Goal: Obtain resource: Obtain resource

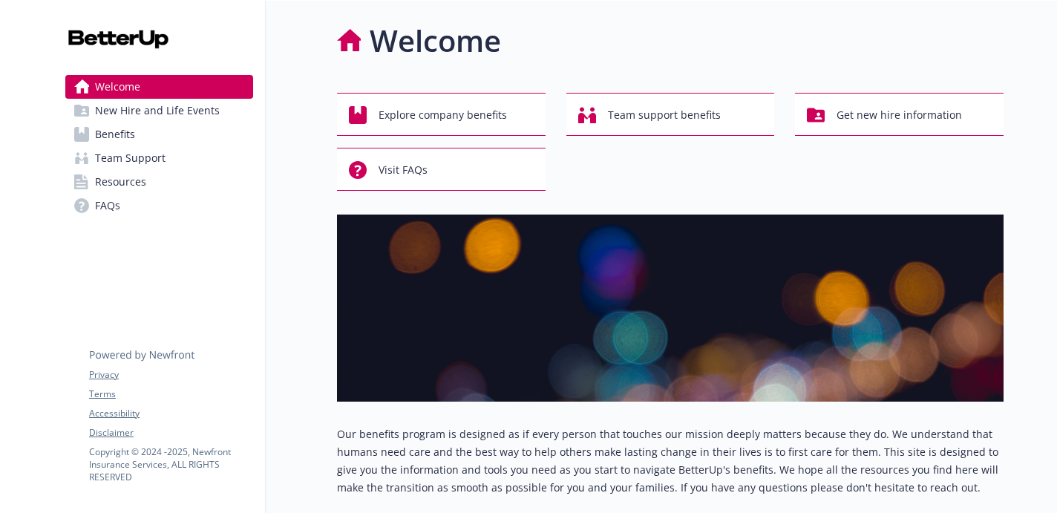
click at [137, 134] on link "Benefits" at bounding box center [159, 135] width 188 height 24
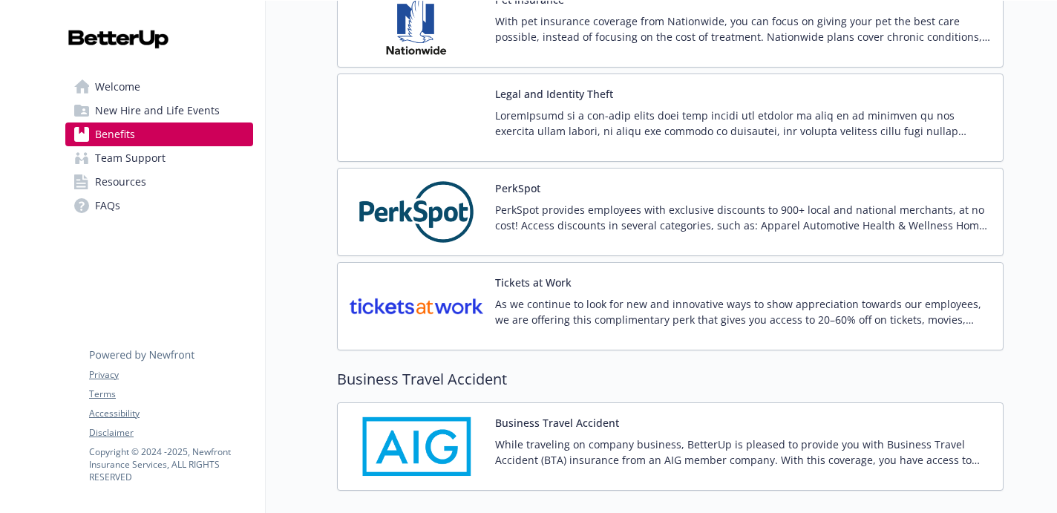
scroll to position [3238, 0]
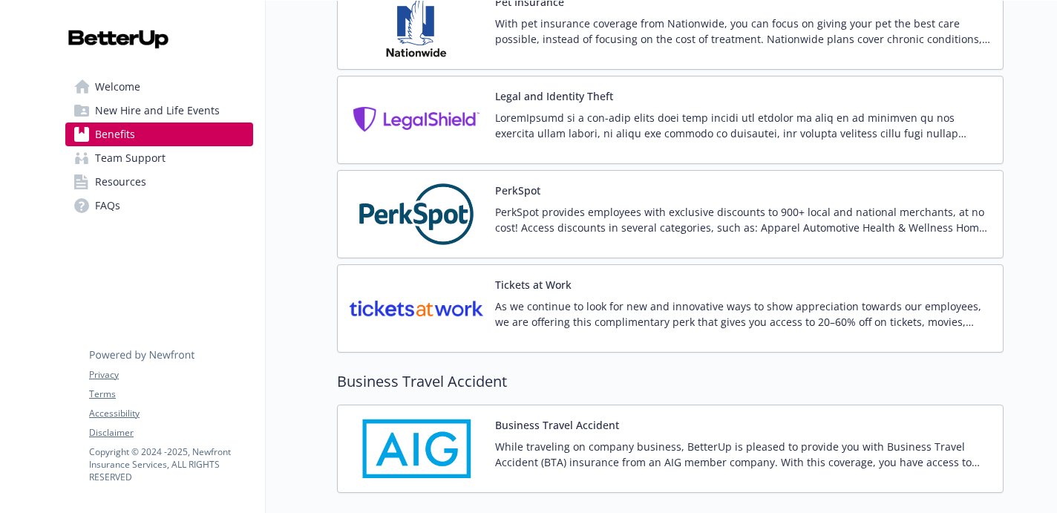
click at [591, 231] on p "PerkSpot provides employees with exclusive discounts to 900+ local and national…" at bounding box center [743, 219] width 496 height 31
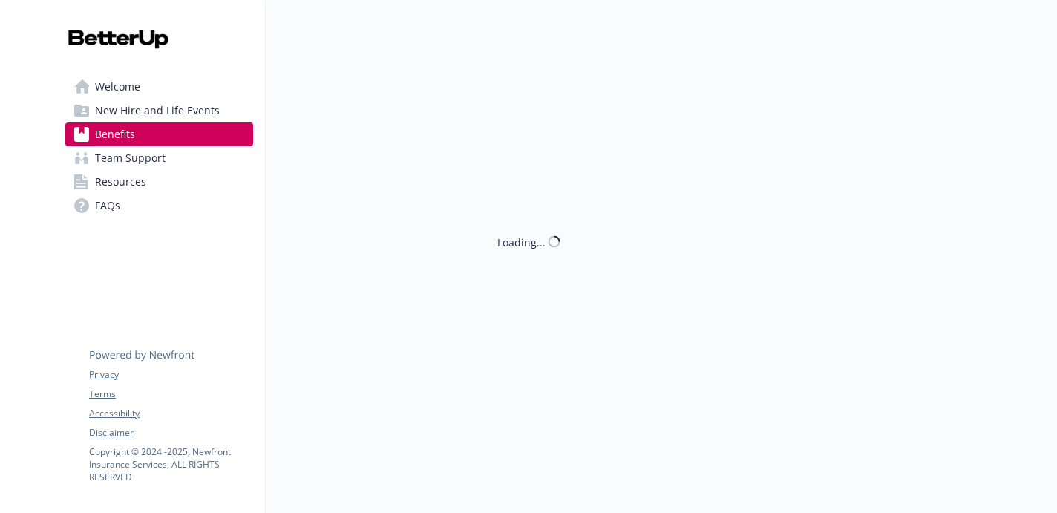
scroll to position [3238, 0]
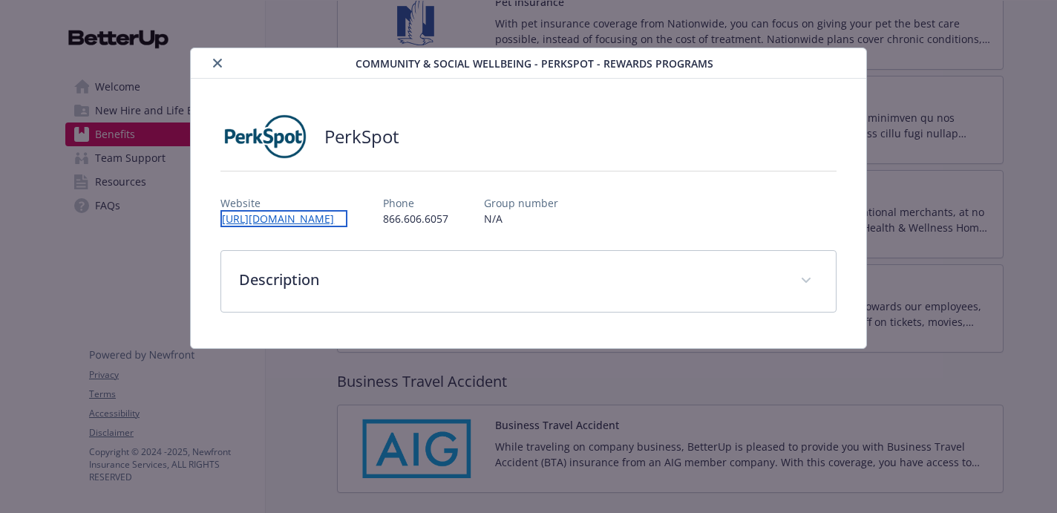
click at [324, 220] on link "[URL][DOMAIN_NAME]" at bounding box center [284, 218] width 127 height 17
